Goal: Navigation & Orientation: Find specific page/section

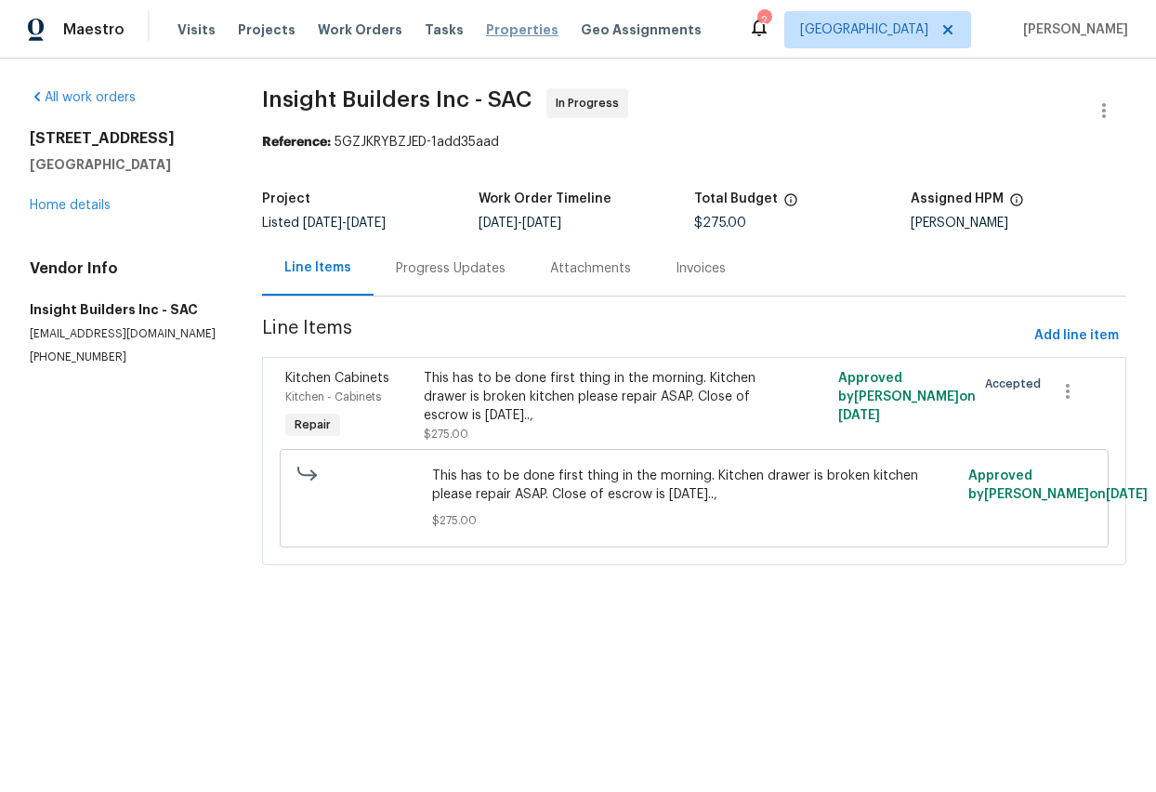
click at [493, 25] on span "Properties" at bounding box center [522, 29] width 72 height 19
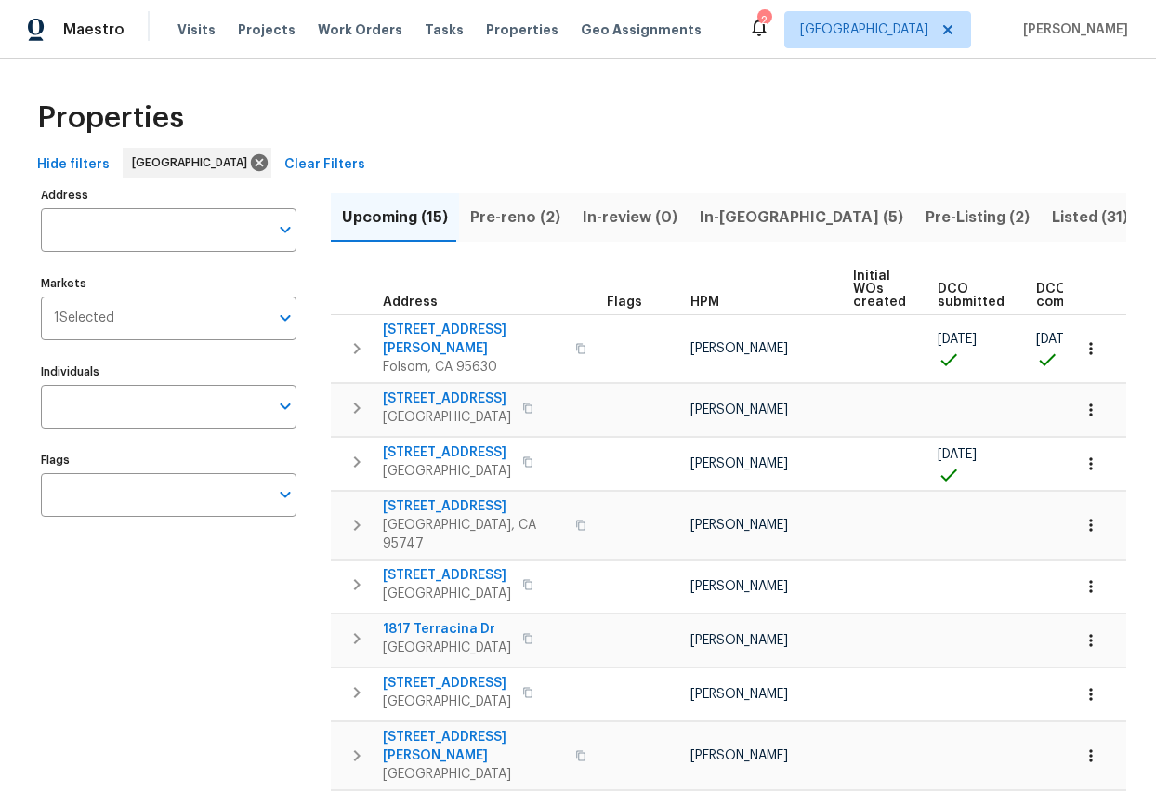
click at [926, 220] on span "Pre-Listing (2)" at bounding box center [978, 217] width 104 height 26
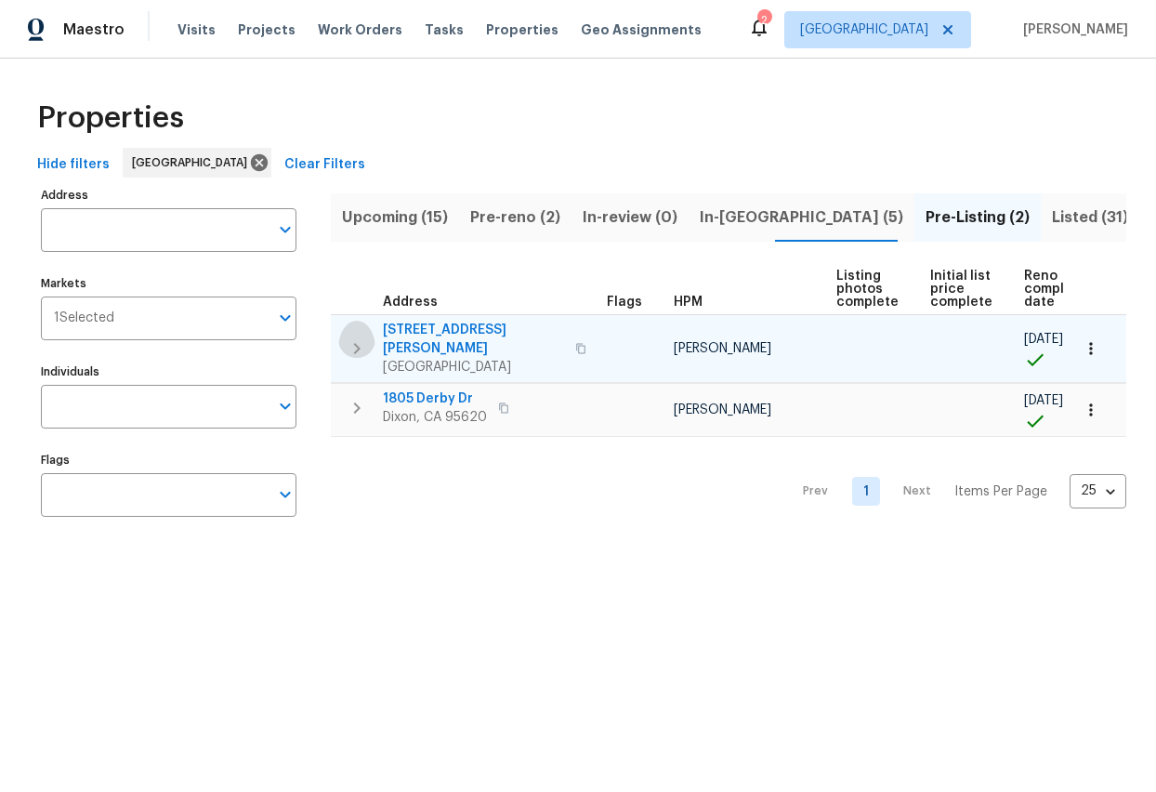
click at [359, 337] on icon "button" at bounding box center [357, 348] width 22 height 22
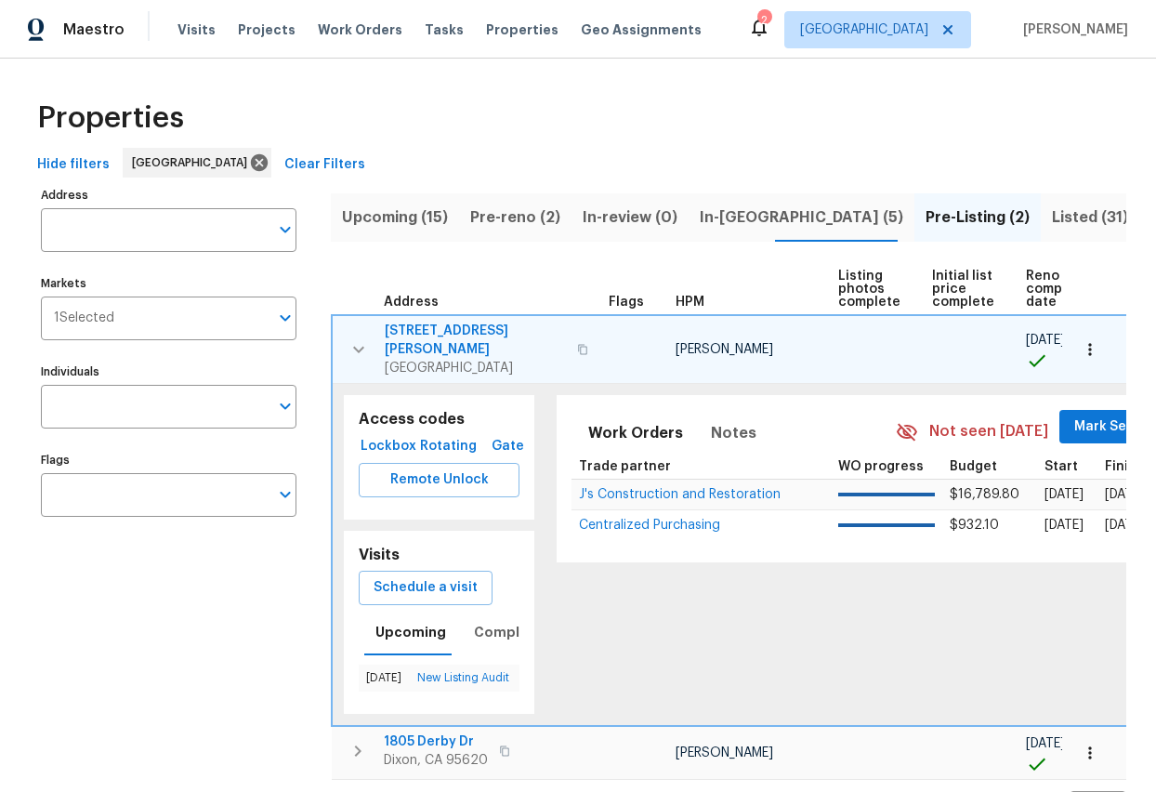
click at [425, 359] on span "[GEOGRAPHIC_DATA]" at bounding box center [475, 368] width 181 height 19
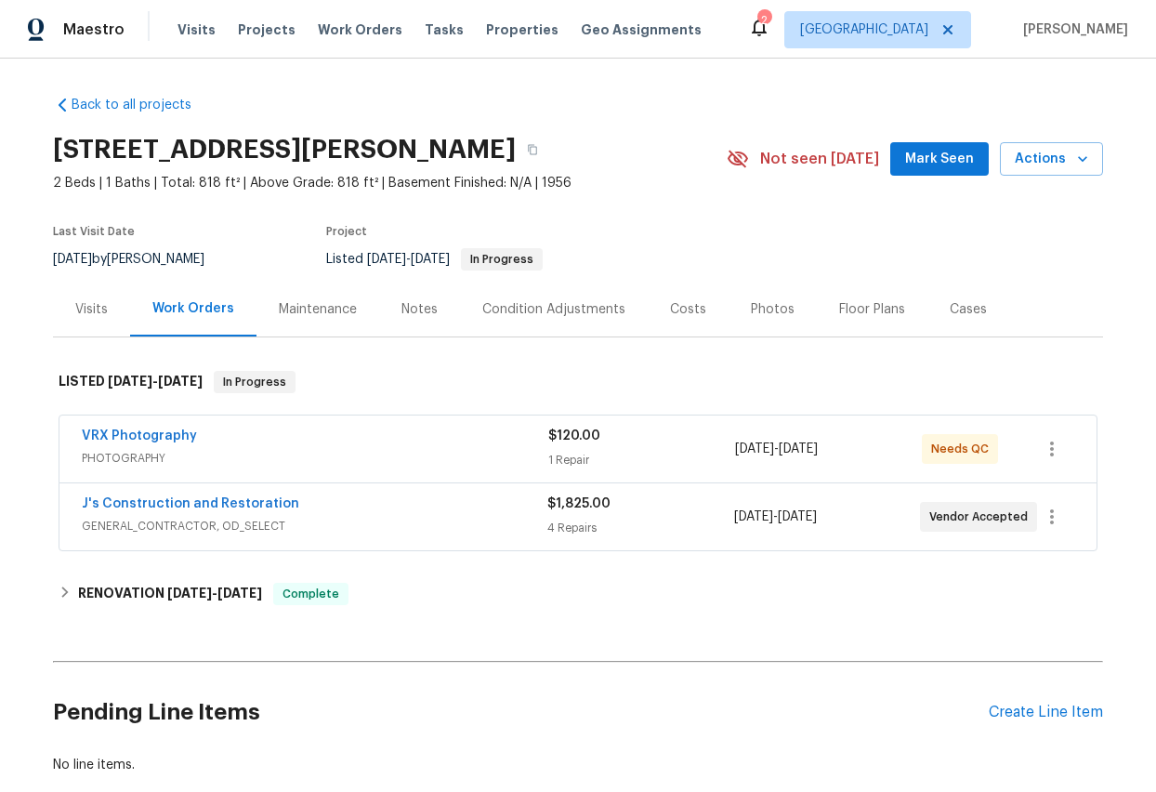
click at [755, 316] on div "Photos" at bounding box center [773, 309] width 44 height 19
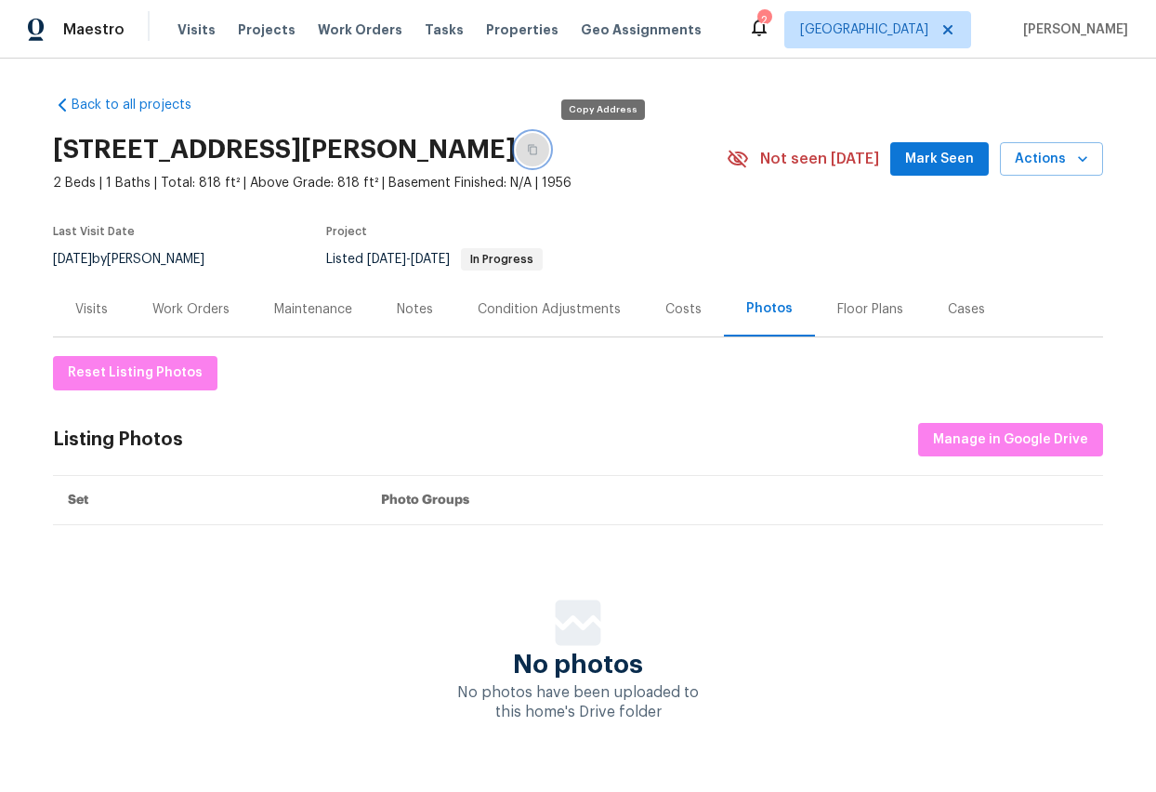
click at [549, 149] on button "button" at bounding box center [532, 149] width 33 height 33
click at [510, 23] on span "Properties" at bounding box center [522, 29] width 72 height 19
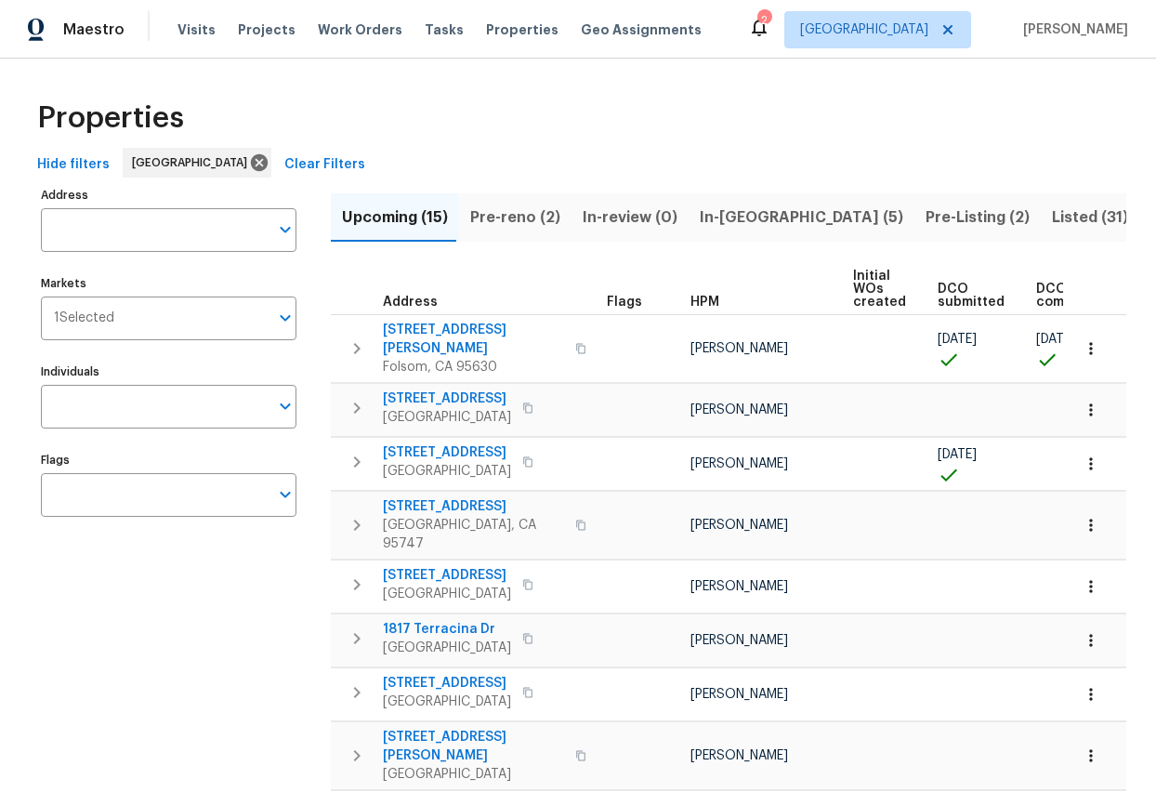
click at [926, 217] on span "Pre-Listing (2)" at bounding box center [978, 217] width 104 height 26
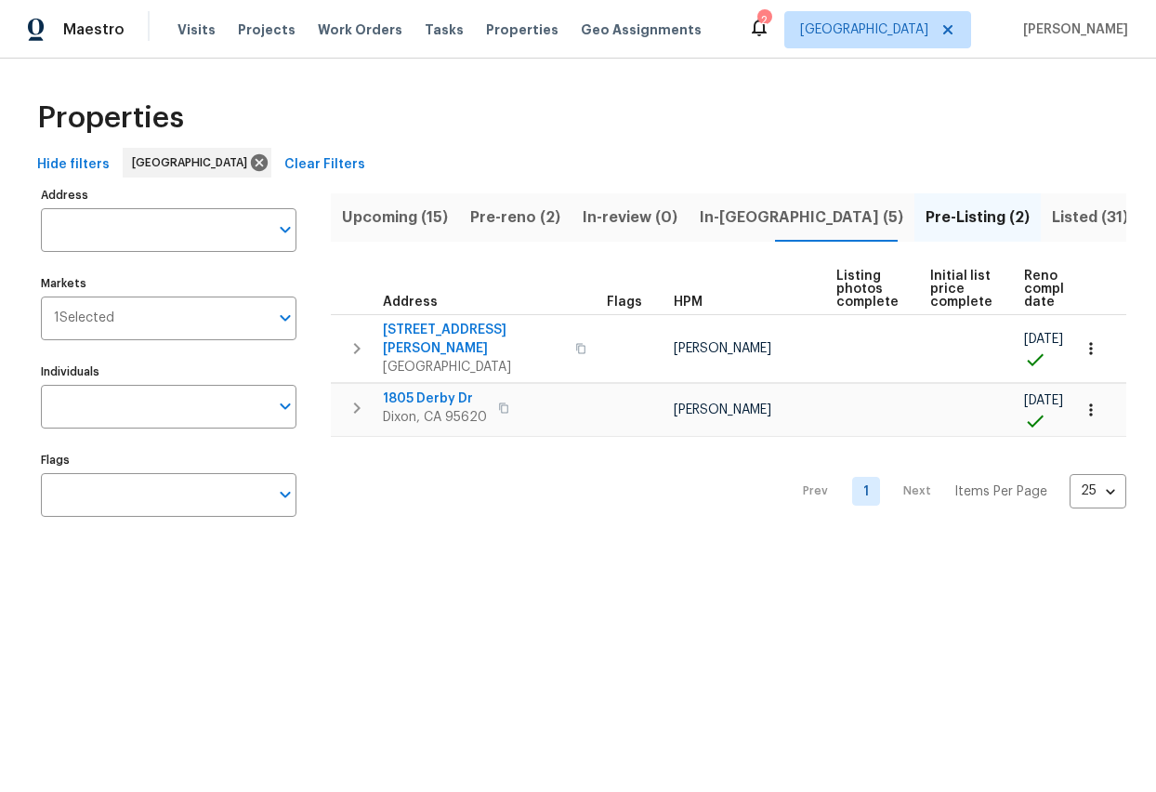
click at [926, 218] on span "Pre-Listing (2)" at bounding box center [978, 217] width 104 height 26
click at [1052, 217] on span "Listed (31)" at bounding box center [1090, 217] width 76 height 26
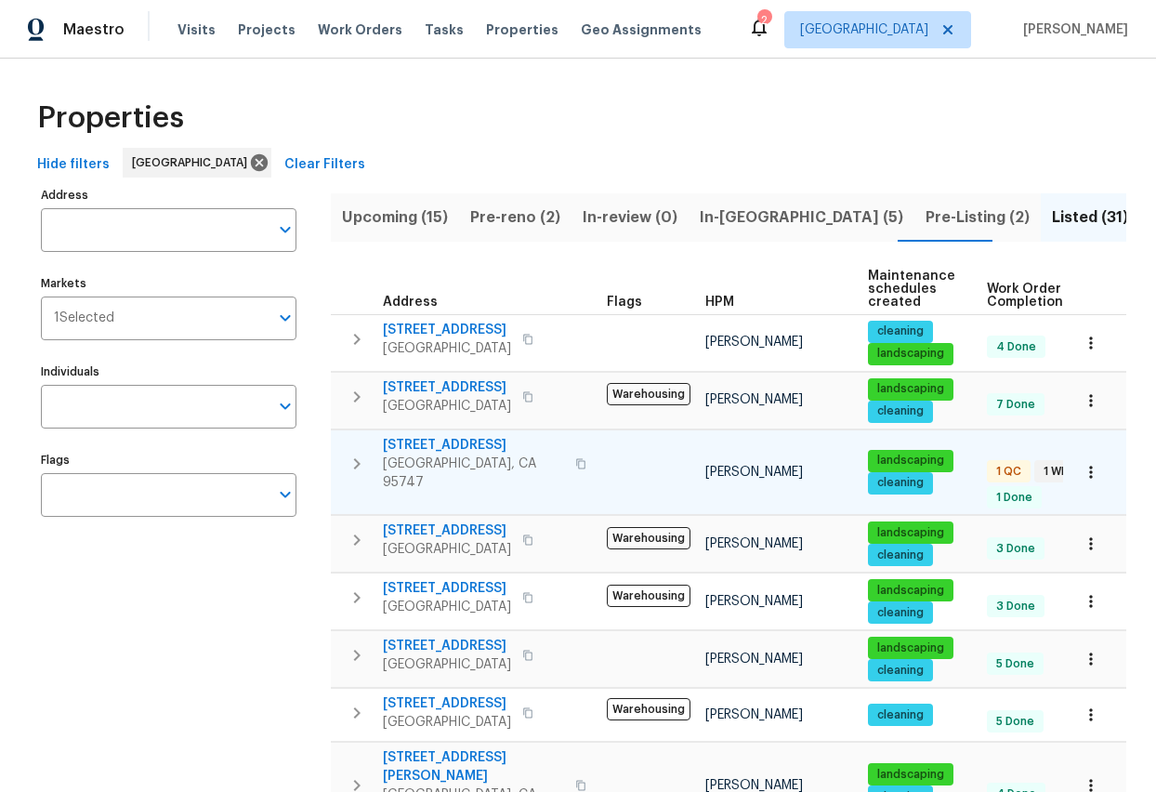
click at [452, 446] on span "5080 Cloud Burst Way" at bounding box center [473, 445] width 181 height 19
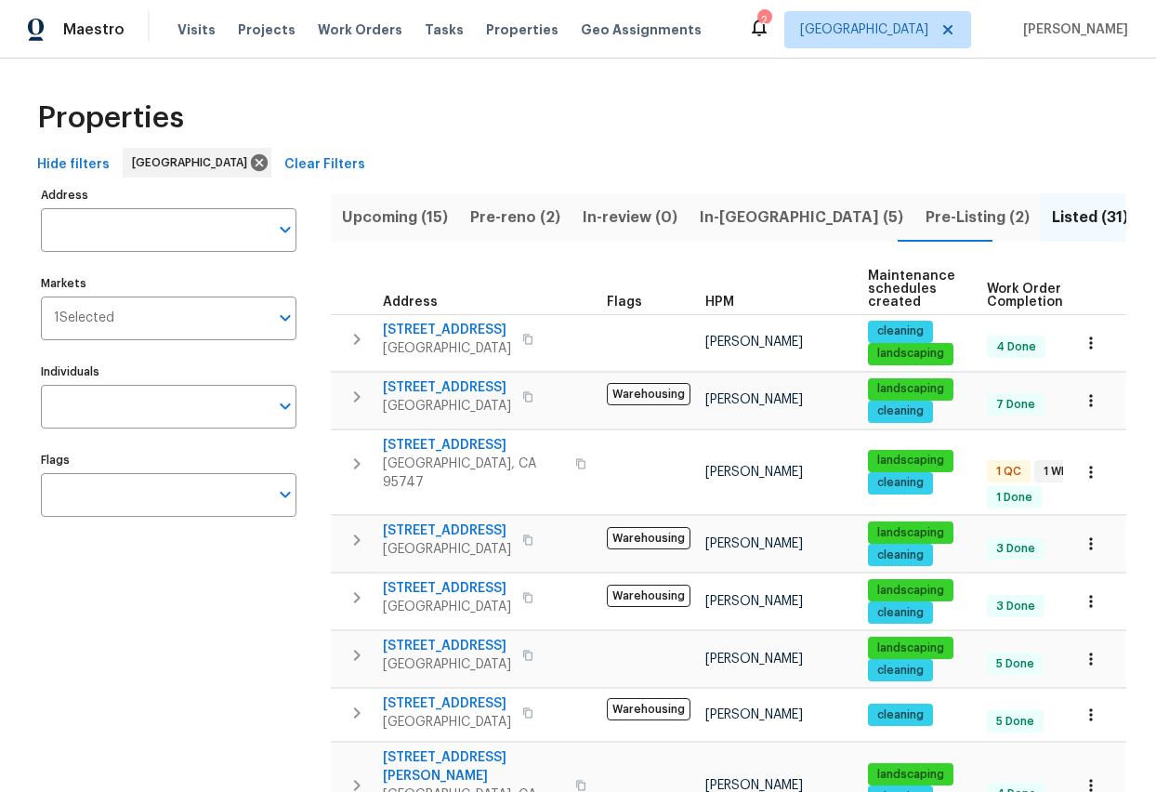
click at [374, 214] on span "Upcoming (15)" at bounding box center [395, 217] width 106 height 26
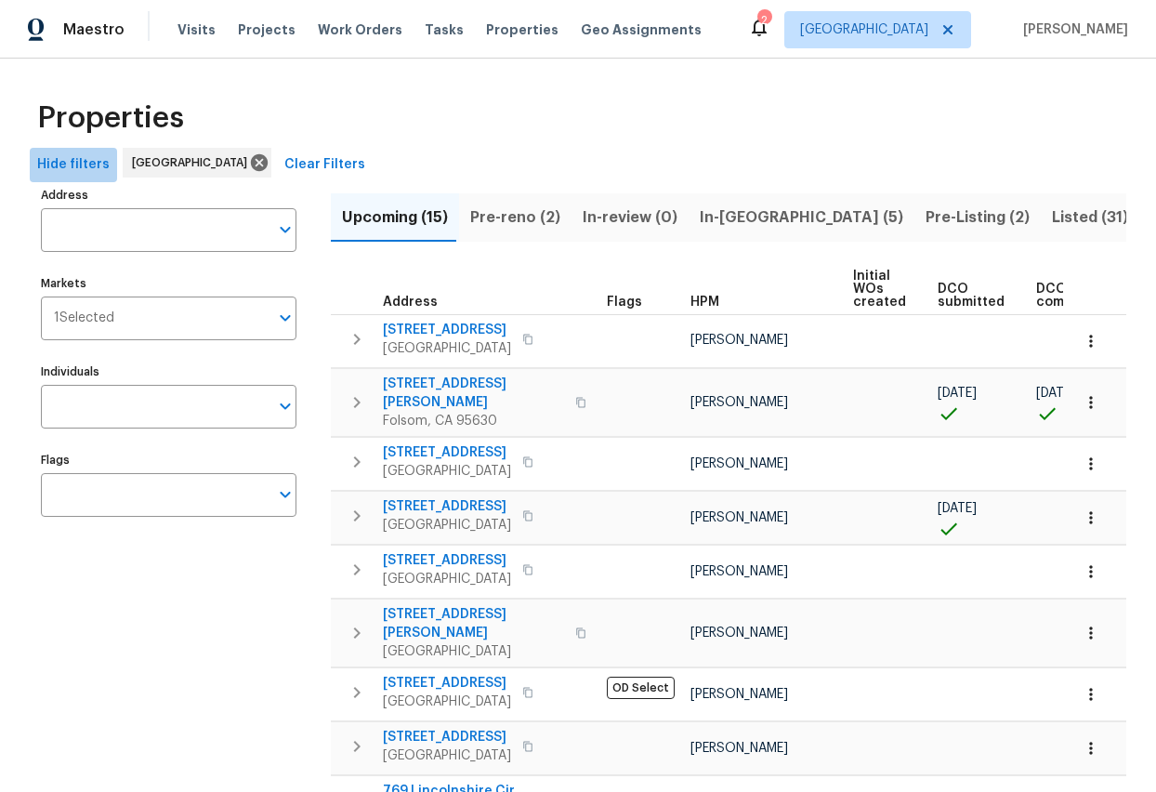
click at [85, 167] on span "Hide filters" at bounding box center [73, 164] width 72 height 23
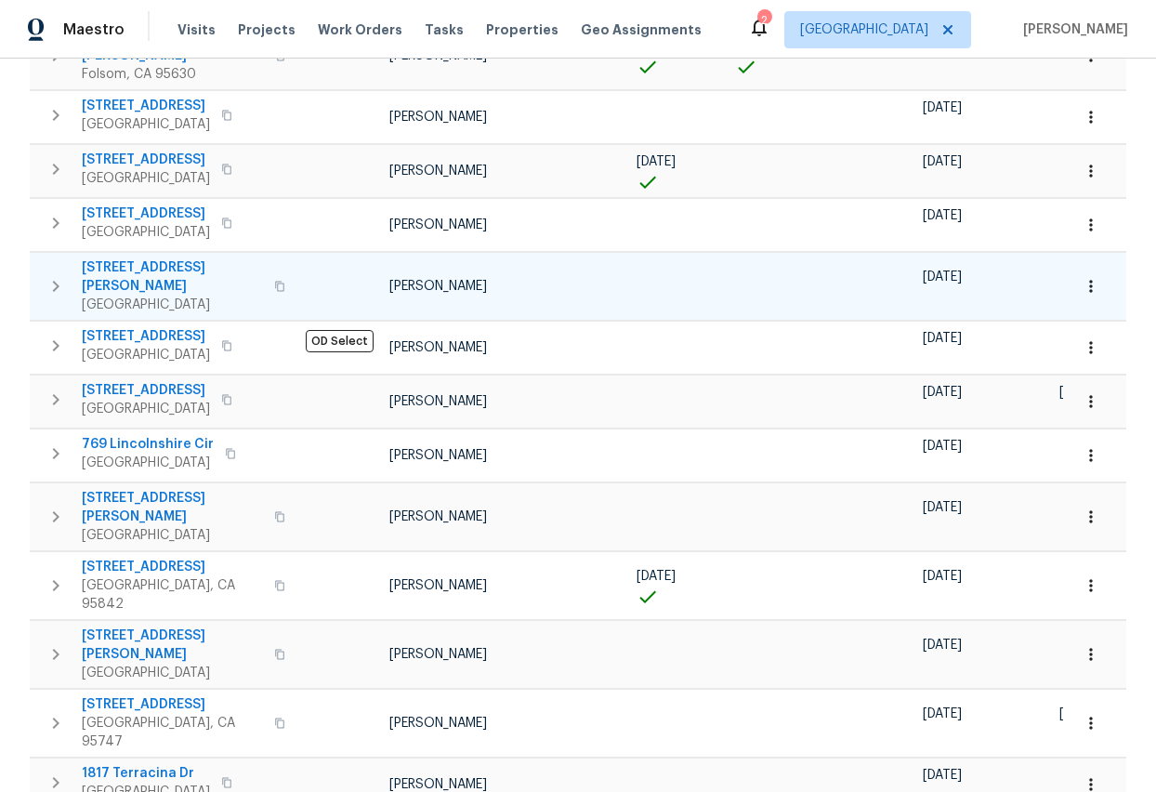
scroll to position [345, 0]
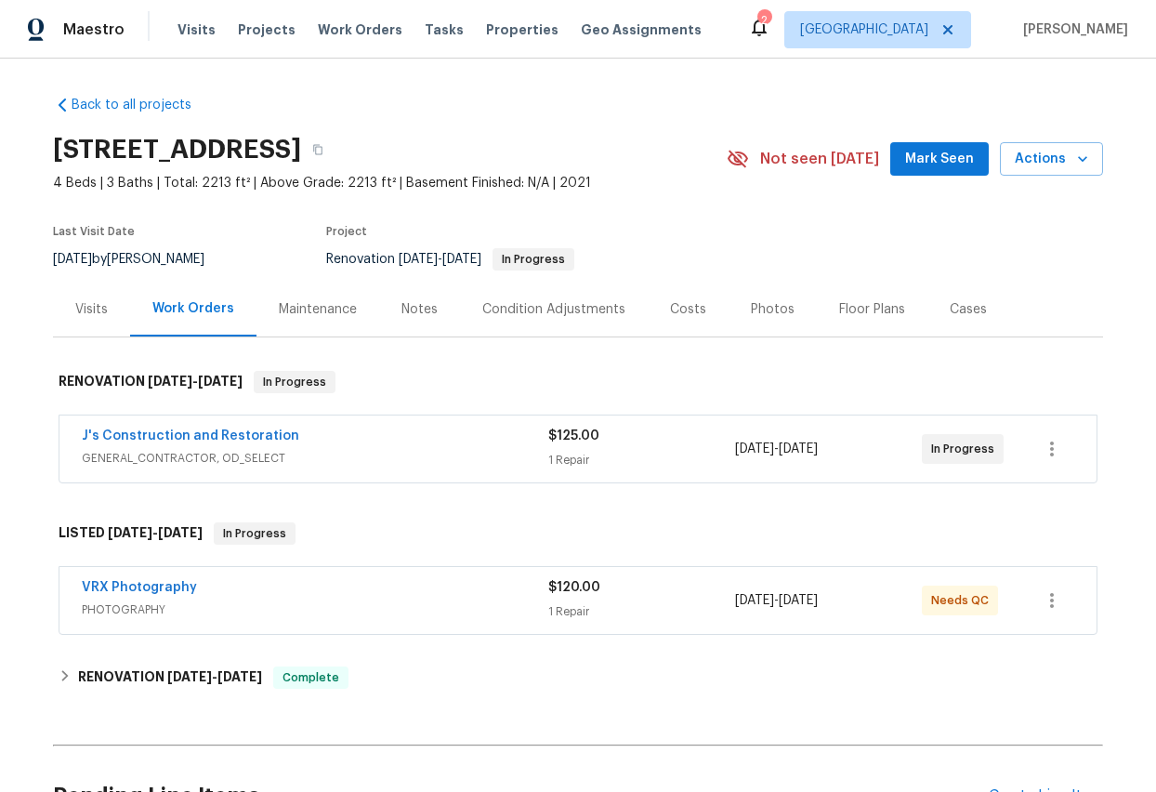
click at [757, 311] on div "Photos" at bounding box center [773, 309] width 44 height 19
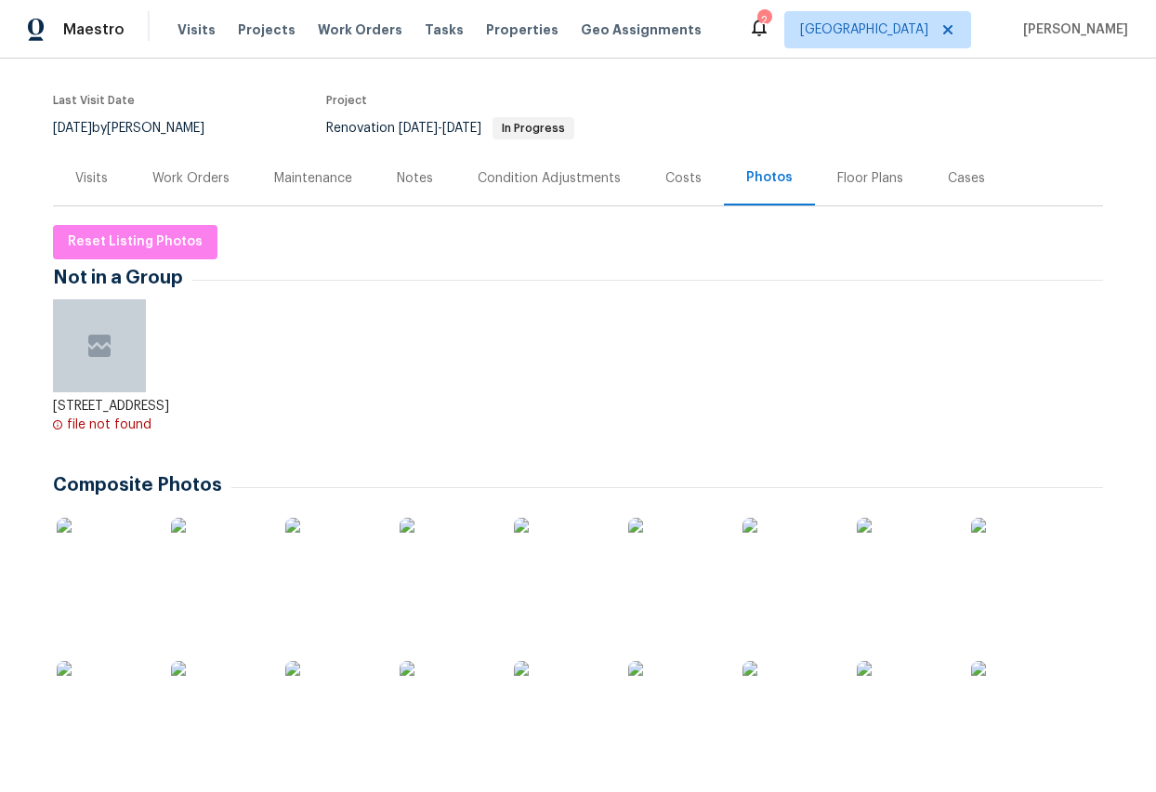
scroll to position [57, 0]
